Goal: Task Accomplishment & Management: Use online tool/utility

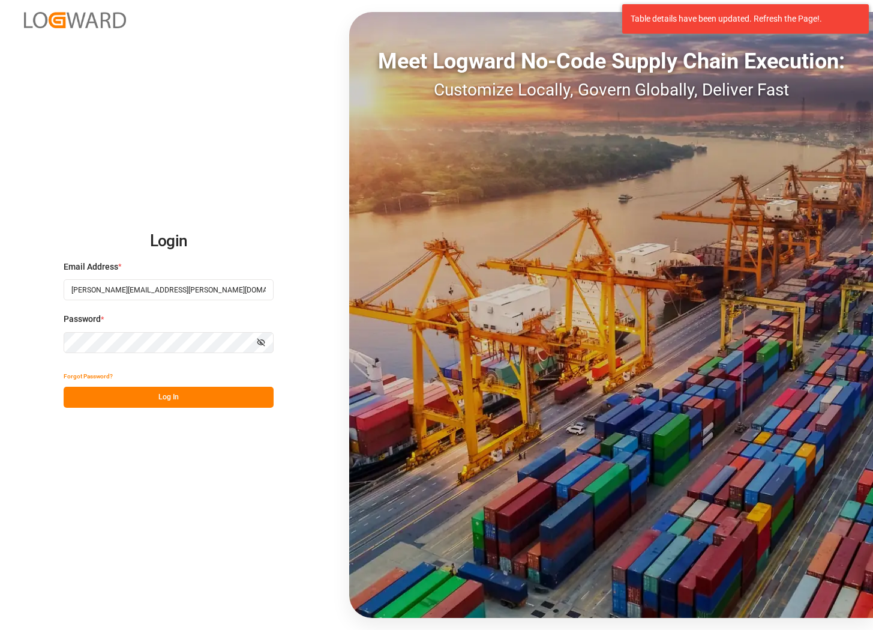
click at [130, 405] on button "Log In" at bounding box center [169, 397] width 210 height 21
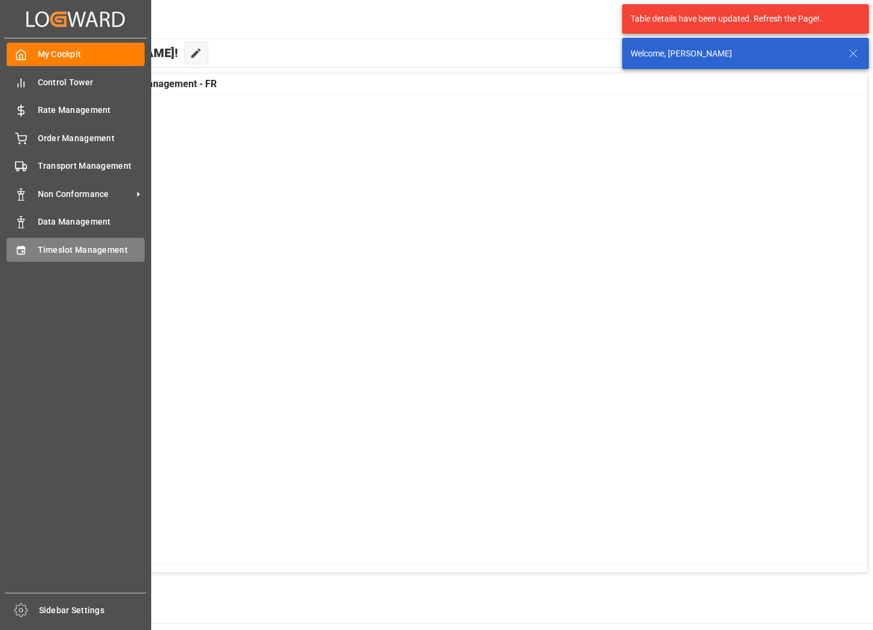
click at [31, 252] on div "Timeslot Management Timeslot Management" at bounding box center [76, 249] width 138 height 23
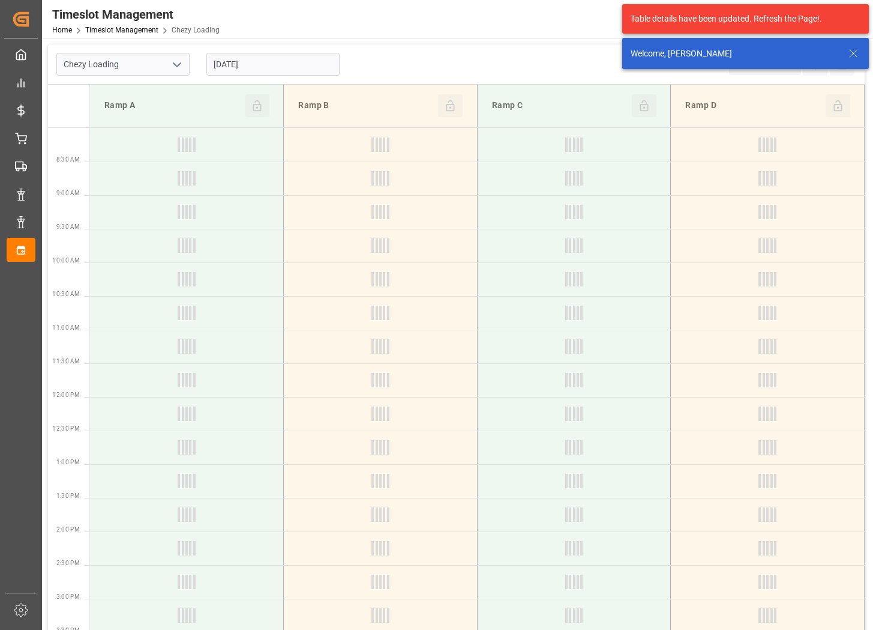
type input "Chezy Loading"
click at [297, 63] on input "[DATE]" at bounding box center [273, 64] width 133 height 23
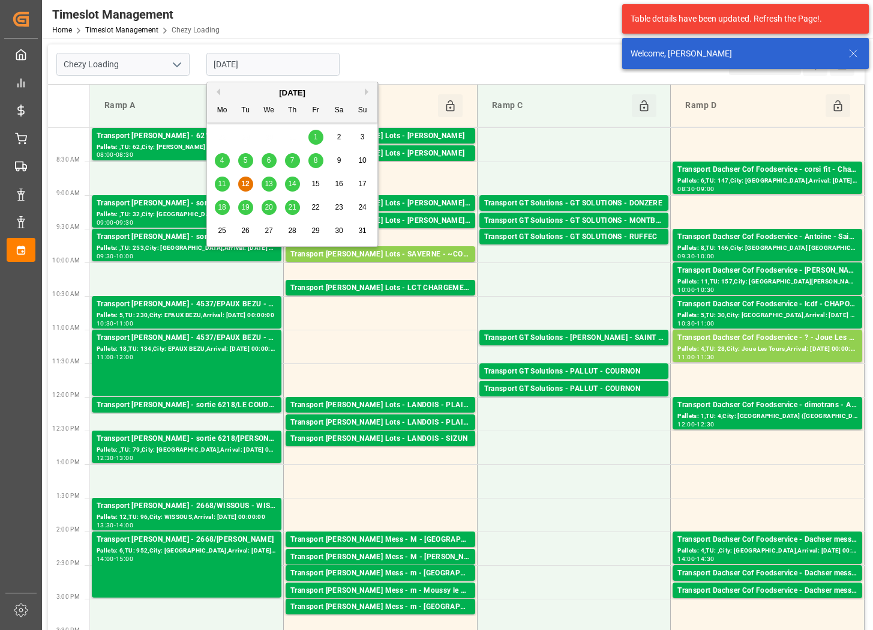
click at [268, 186] on span "13" at bounding box center [269, 183] width 8 height 8
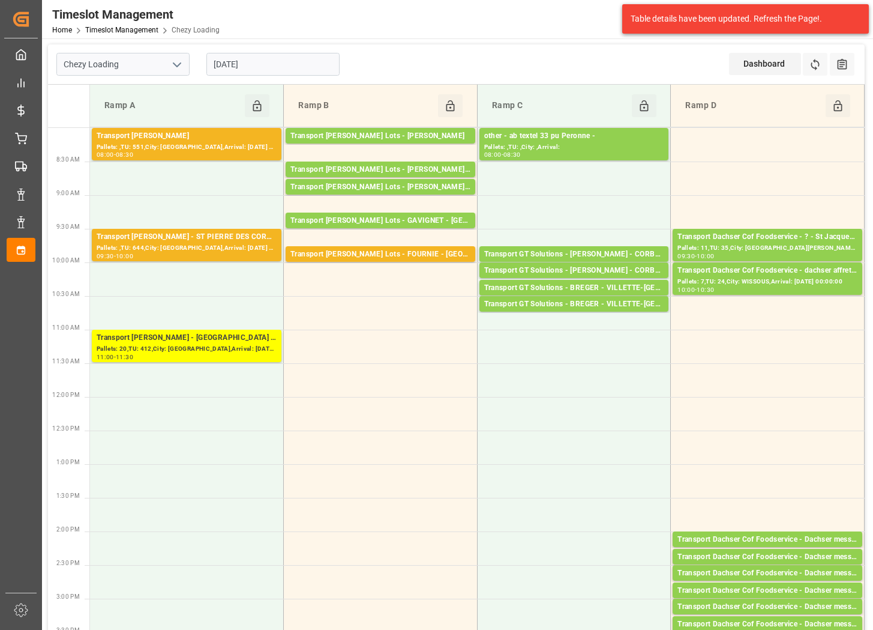
click at [280, 73] on input "[DATE]" at bounding box center [273, 64] width 133 height 23
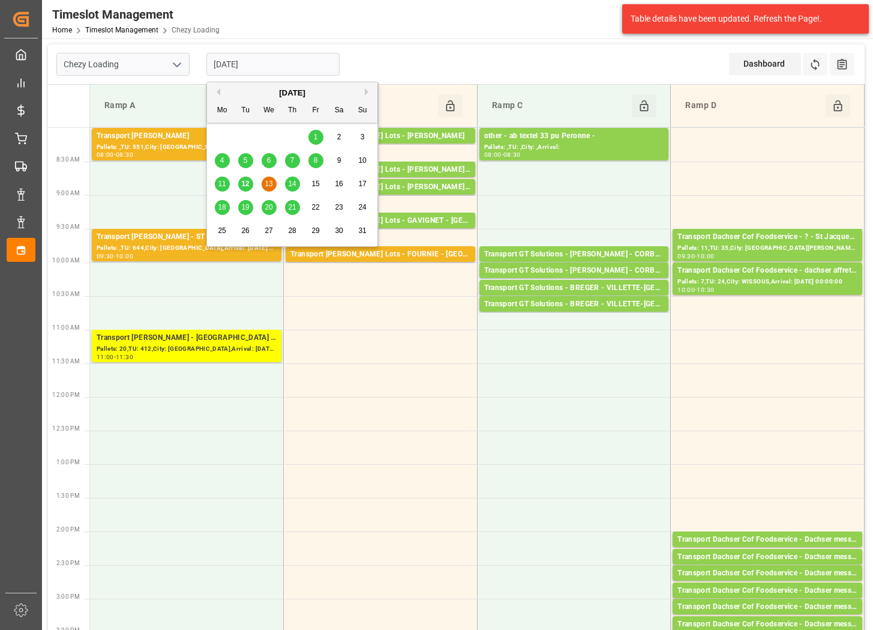
click at [294, 183] on span "14" at bounding box center [292, 183] width 8 height 8
type input "[DATE]"
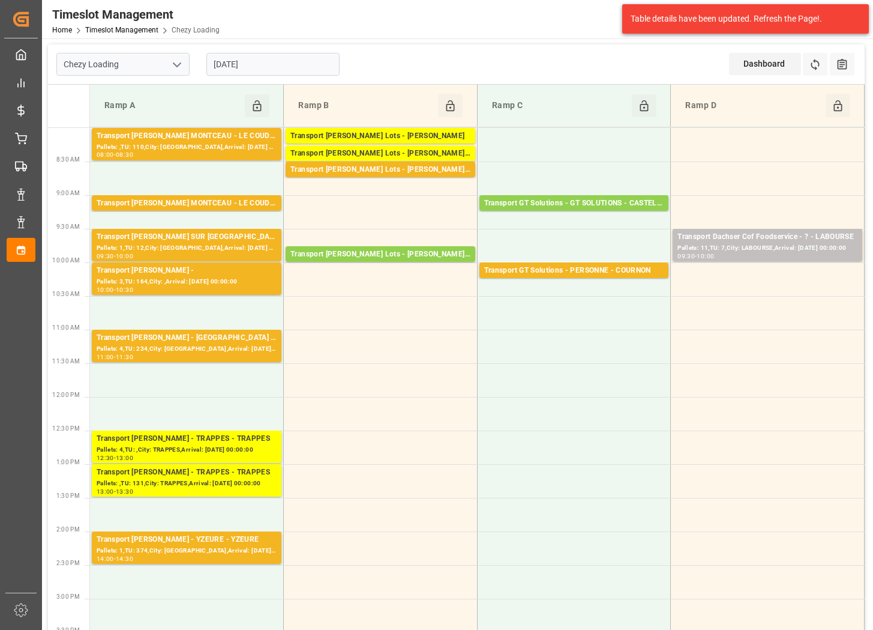
click at [181, 66] on icon "open menu" at bounding box center [177, 65] width 14 height 14
click at [163, 115] on div "Chezy Unloading" at bounding box center [123, 117] width 132 height 27
type input "Chezy Unloading"
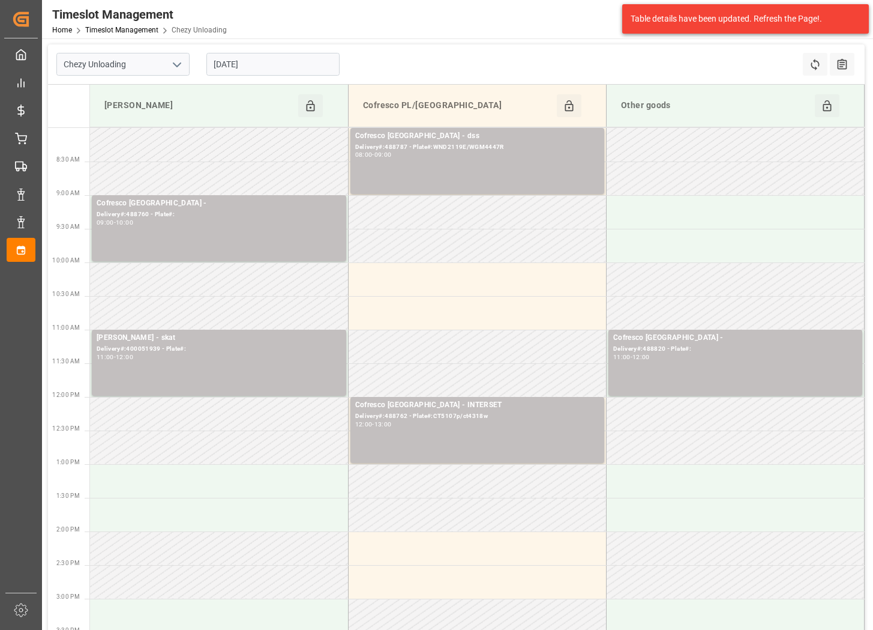
click at [271, 62] on input "[DATE]" at bounding box center [273, 64] width 133 height 23
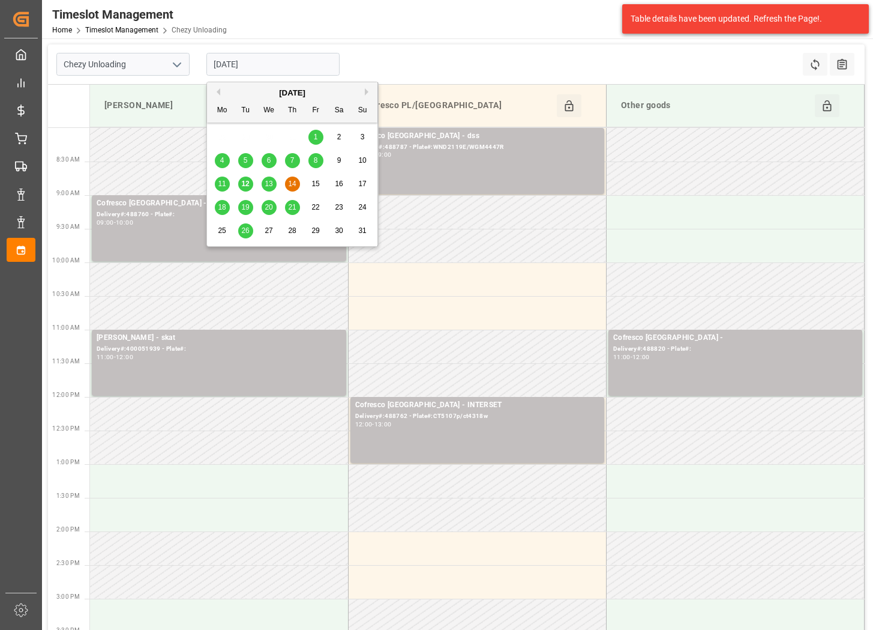
click at [270, 188] on div "13" at bounding box center [269, 184] width 15 height 14
type input "[DATE]"
